Goal: Information Seeking & Learning: Learn about a topic

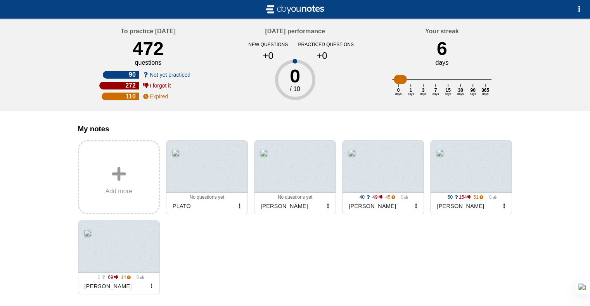
scroll to position [45, 0]
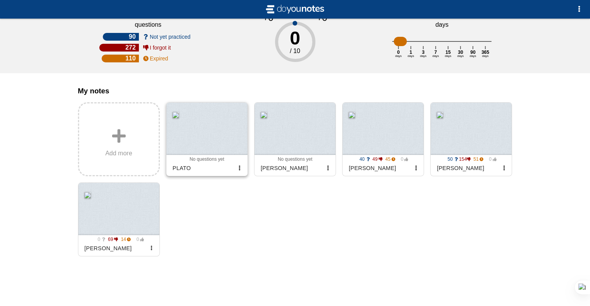
click at [211, 145] on div at bounding box center [206, 129] width 81 height 52
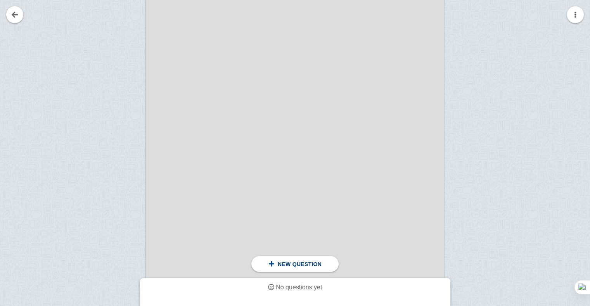
scroll to position [189, 0]
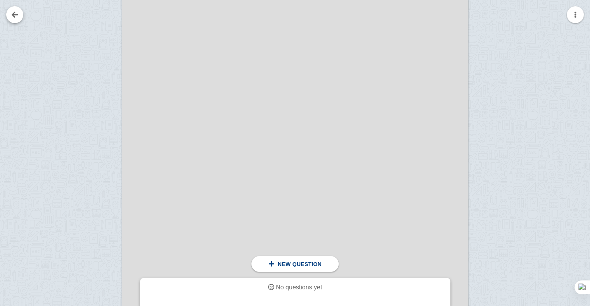
scroll to position [227, 0]
click at [18, 15] on link at bounding box center [14, 14] width 17 height 17
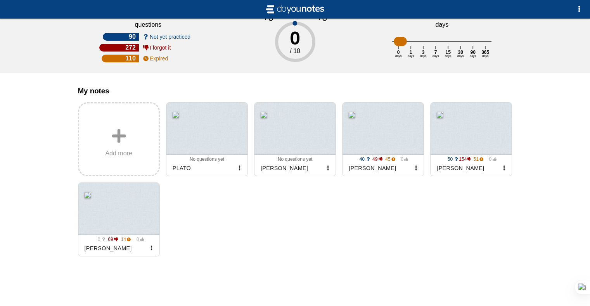
scroll to position [45, 0]
drag, startPoint x: 231, startPoint y: 221, endPoint x: 412, endPoint y: 242, distance: 182.4
click at [412, 242] on div "Add more 0 0 0 0 No questions yet Archived PLATO 0 0 0 0 No questions yet Archi…" at bounding box center [295, 179] width 434 height 154
click at [107, 223] on div at bounding box center [118, 209] width 81 height 52
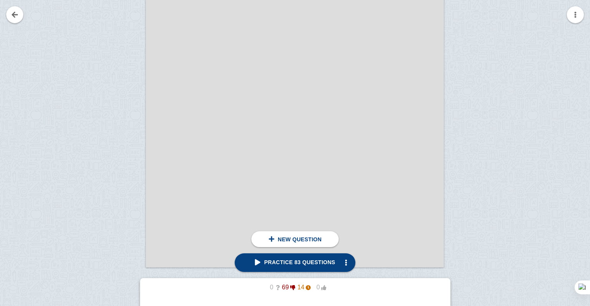
scroll to position [3432, 0]
click at [126, 62] on div at bounding box center [120, 87] width 52 height 421
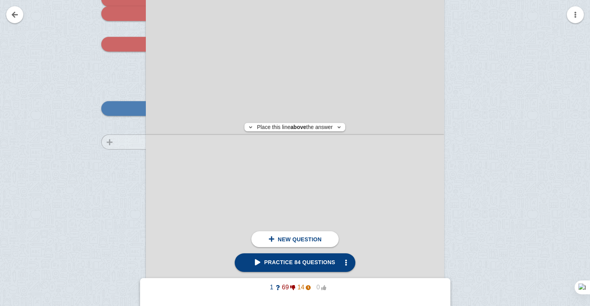
click at [123, 142] on div at bounding box center [120, 134] width 52 height 421
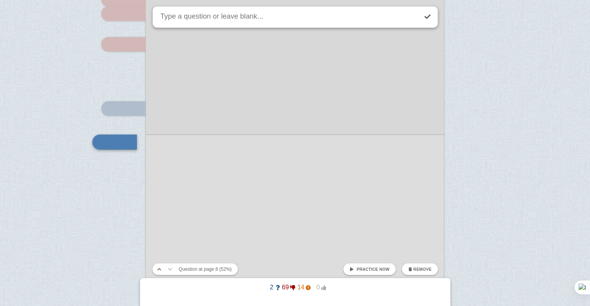
scroll to position [3418, 0]
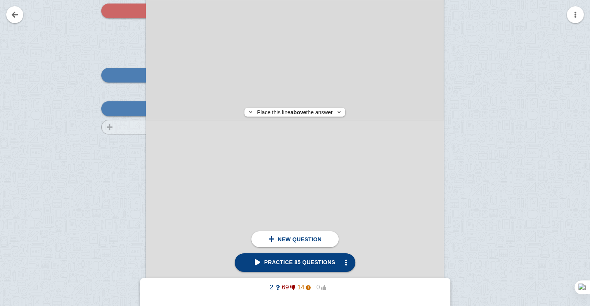
click at [130, 127] on div at bounding box center [120, 101] width 52 height 421
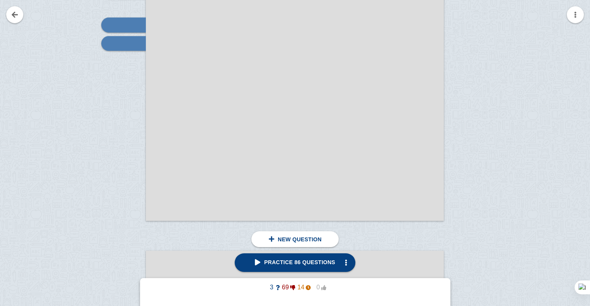
scroll to position [3502, 0]
